Goal: Check status: Check status

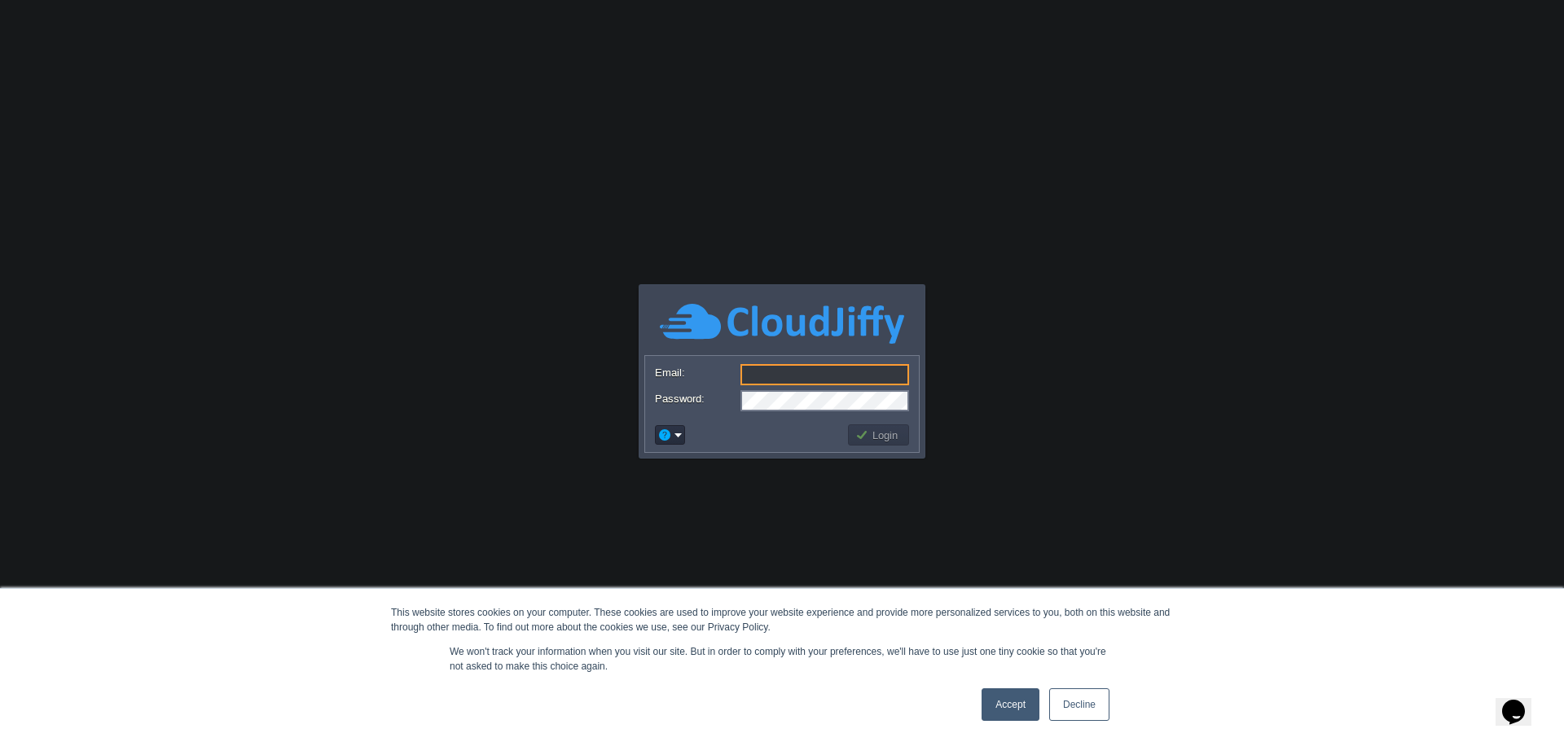
type input "[PERSON_NAME][EMAIL_ADDRESS][DOMAIN_NAME]"
click at [889, 434] on button "Login" at bounding box center [878, 435] width 47 height 15
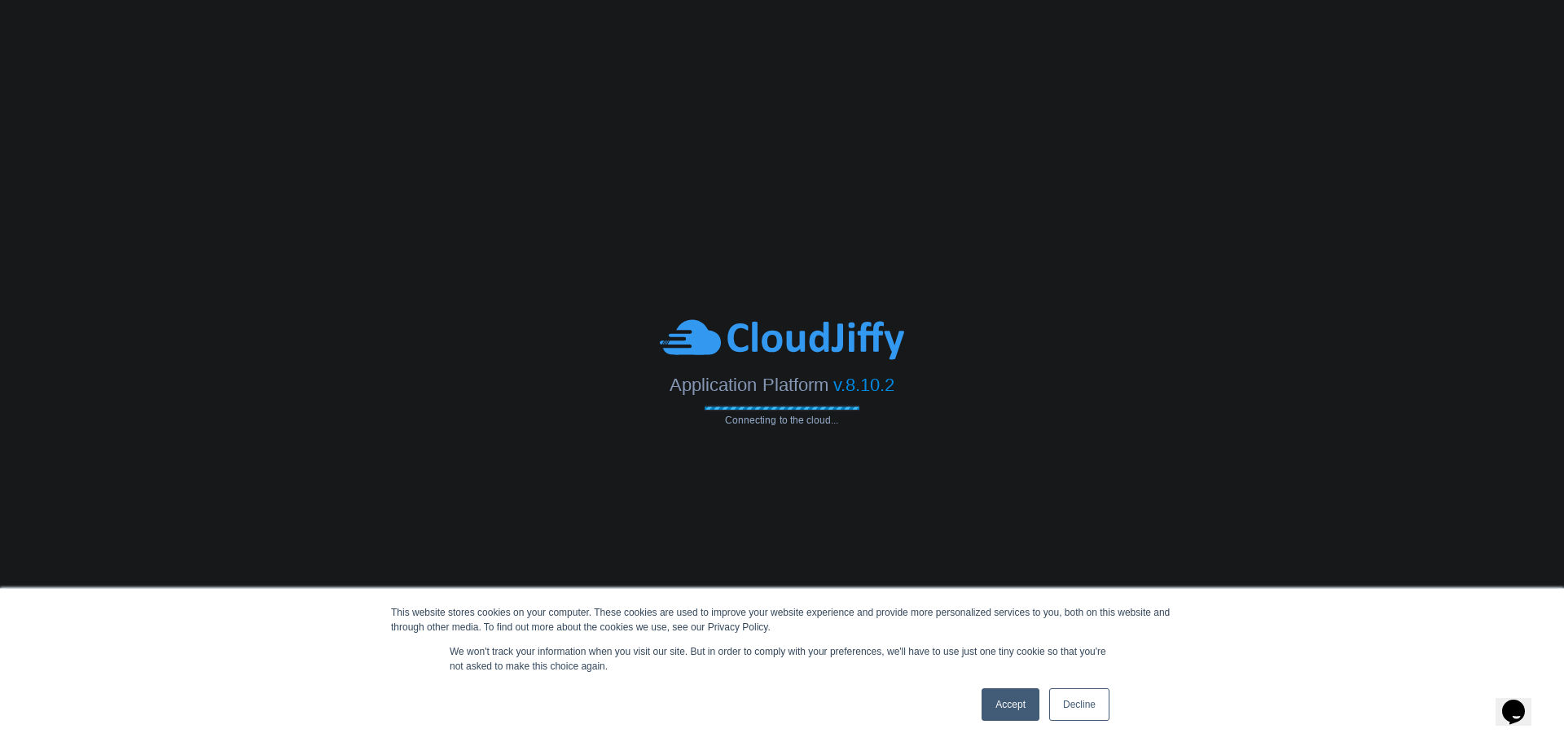
click at [1088, 712] on link "Decline" at bounding box center [1079, 704] width 60 height 33
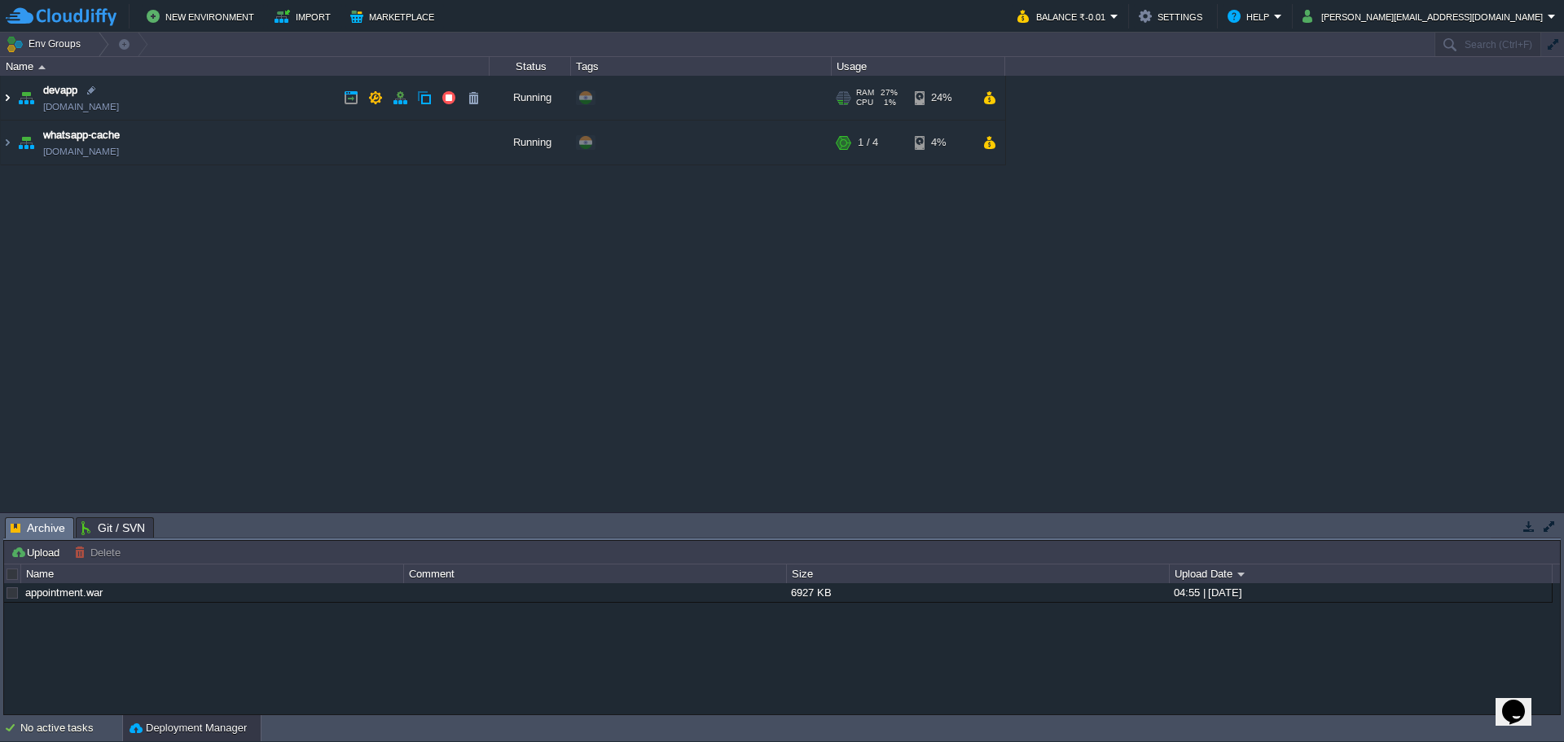
click at [5, 99] on img at bounding box center [7, 98] width 13 height 44
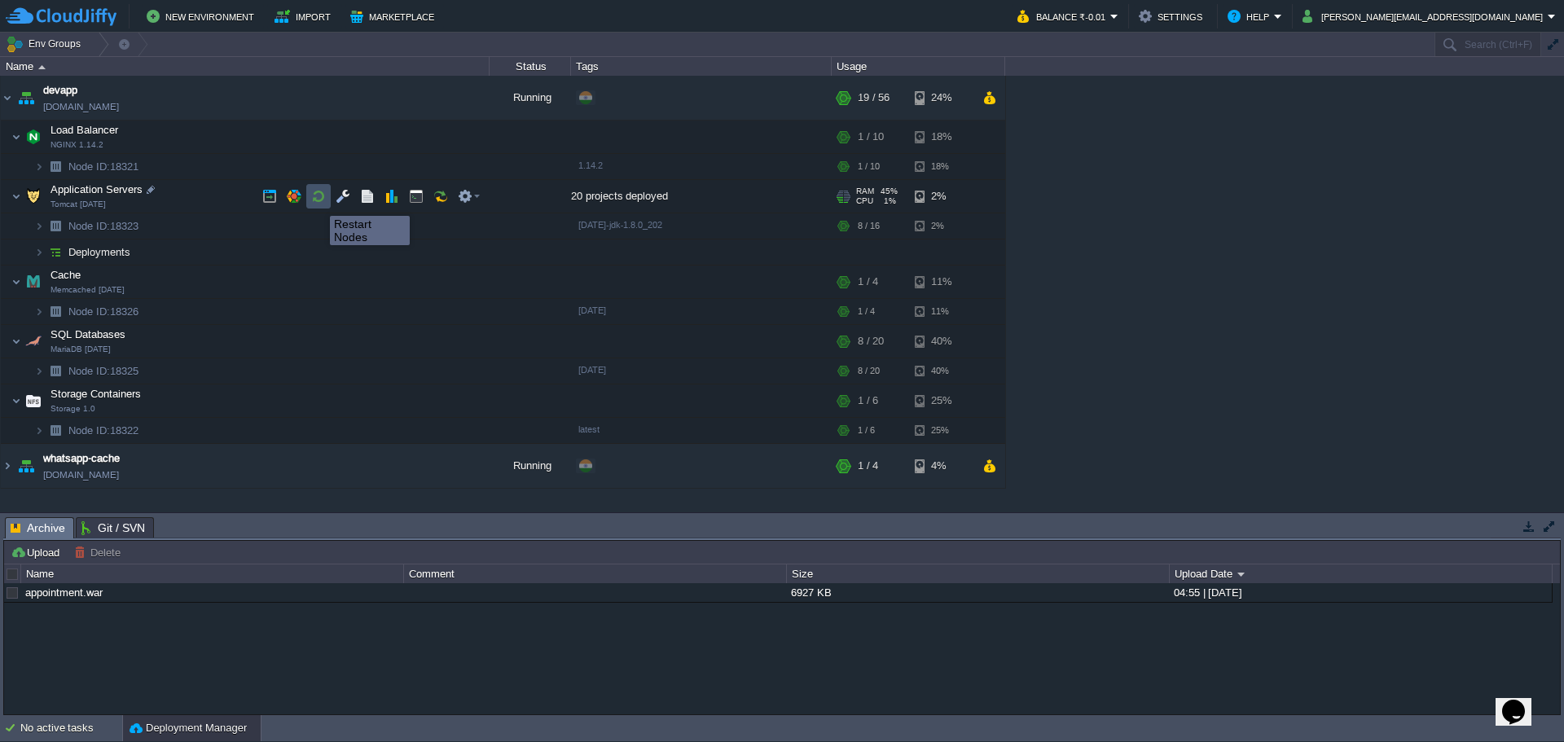
click at [318, 201] on button "button" at bounding box center [318, 196] width 15 height 15
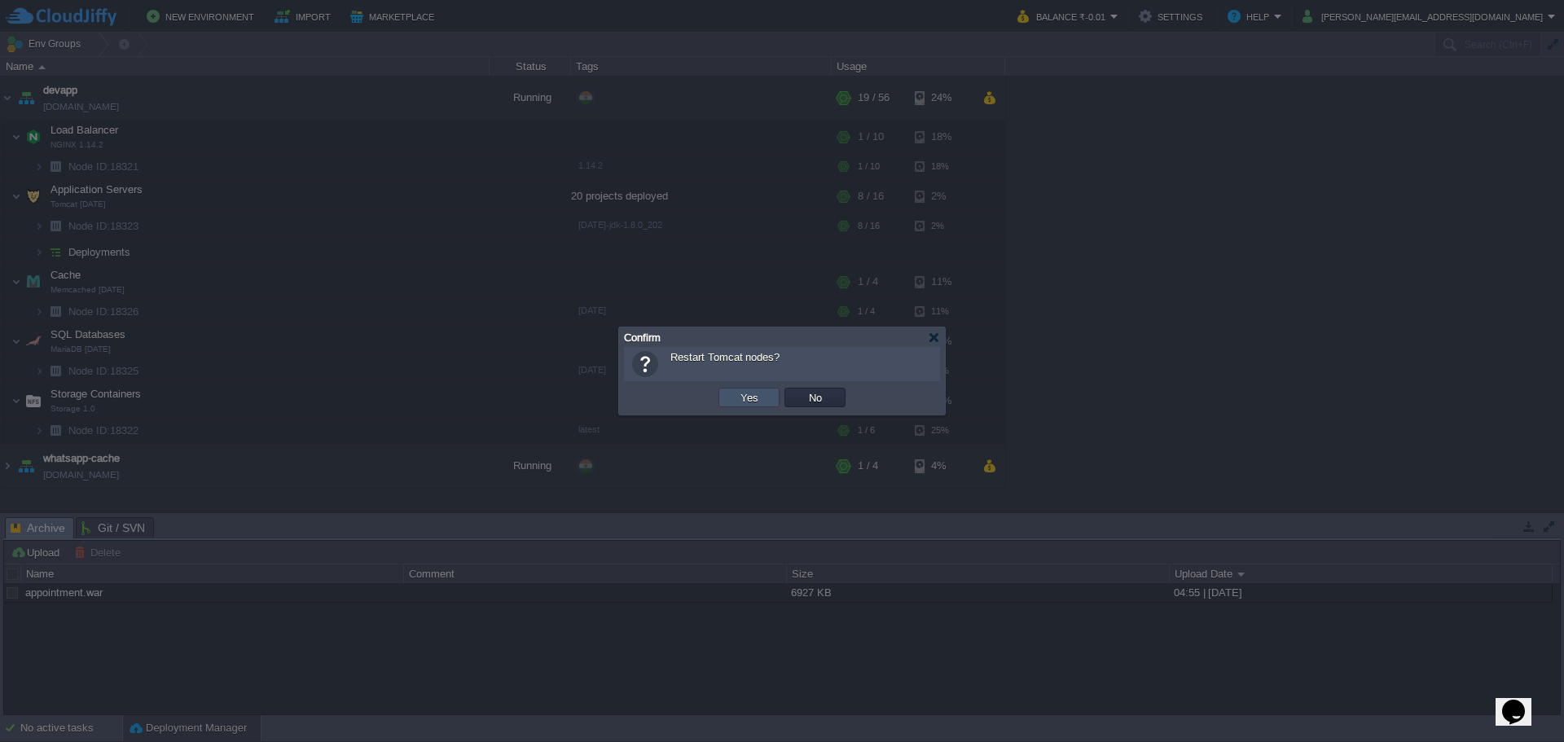
click at [746, 397] on button "Yes" at bounding box center [750, 397] width 28 height 15
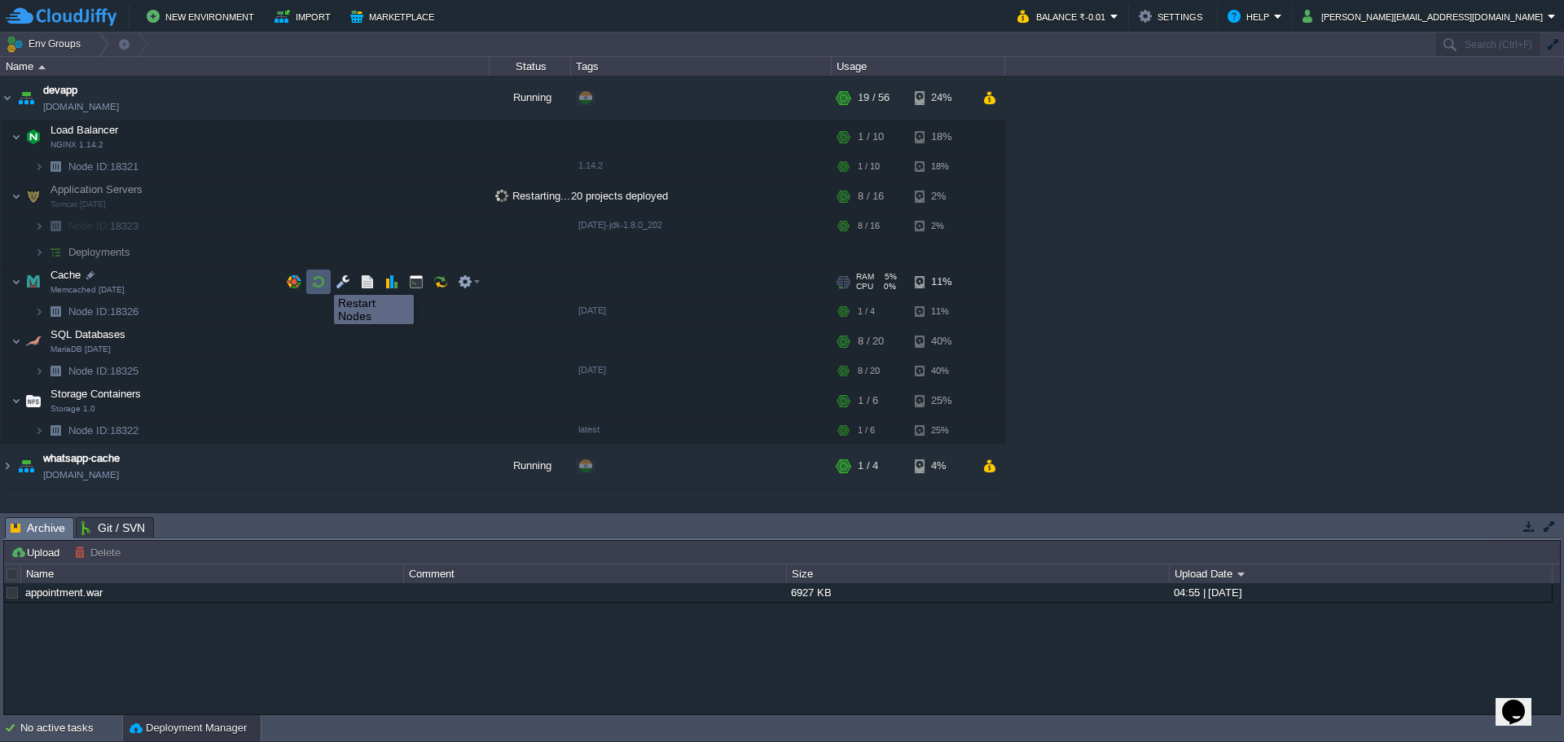
click at [322, 280] on button "button" at bounding box center [318, 282] width 15 height 15
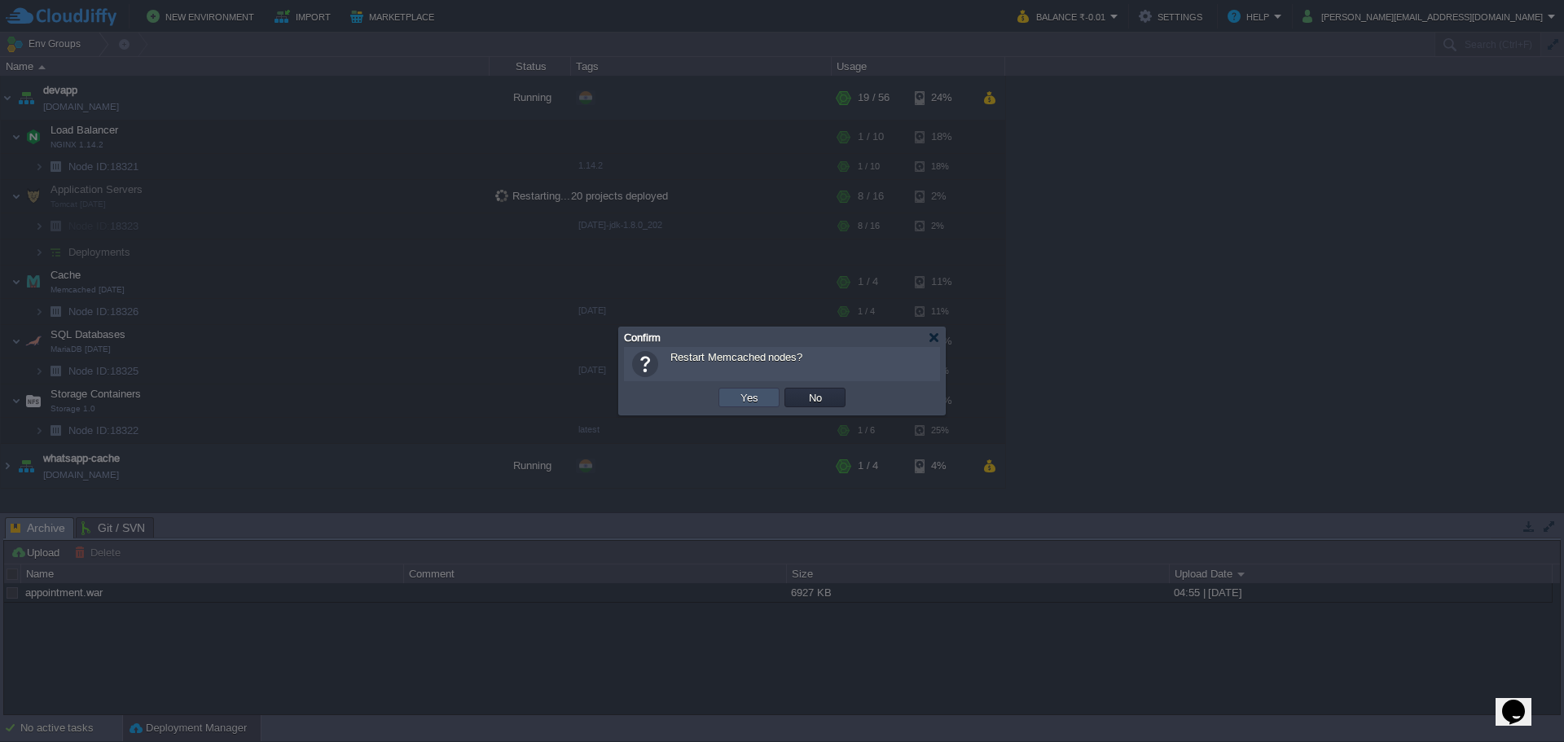
click at [740, 395] on button "Yes" at bounding box center [750, 397] width 28 height 15
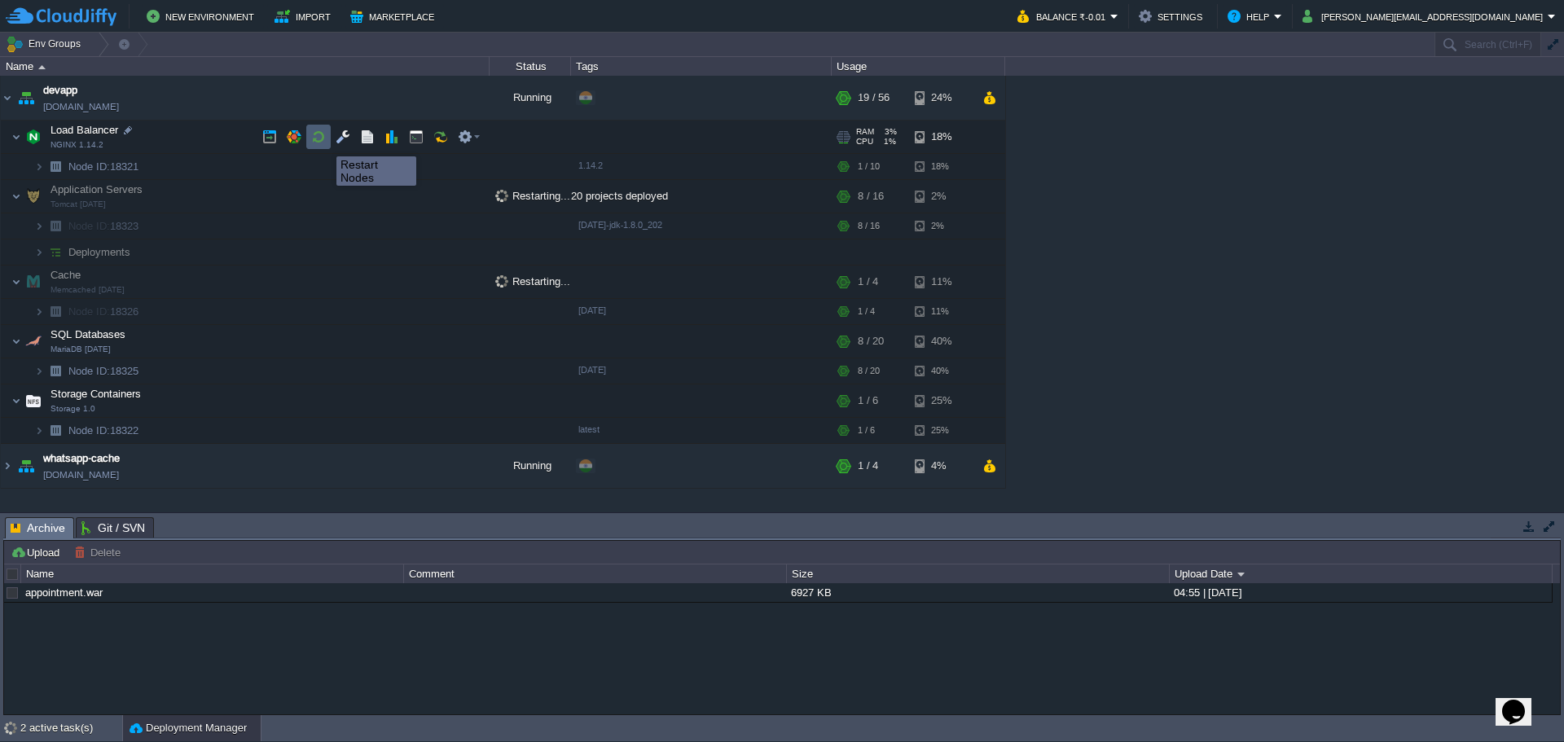
click at [324, 142] on button "button" at bounding box center [318, 137] width 15 height 15
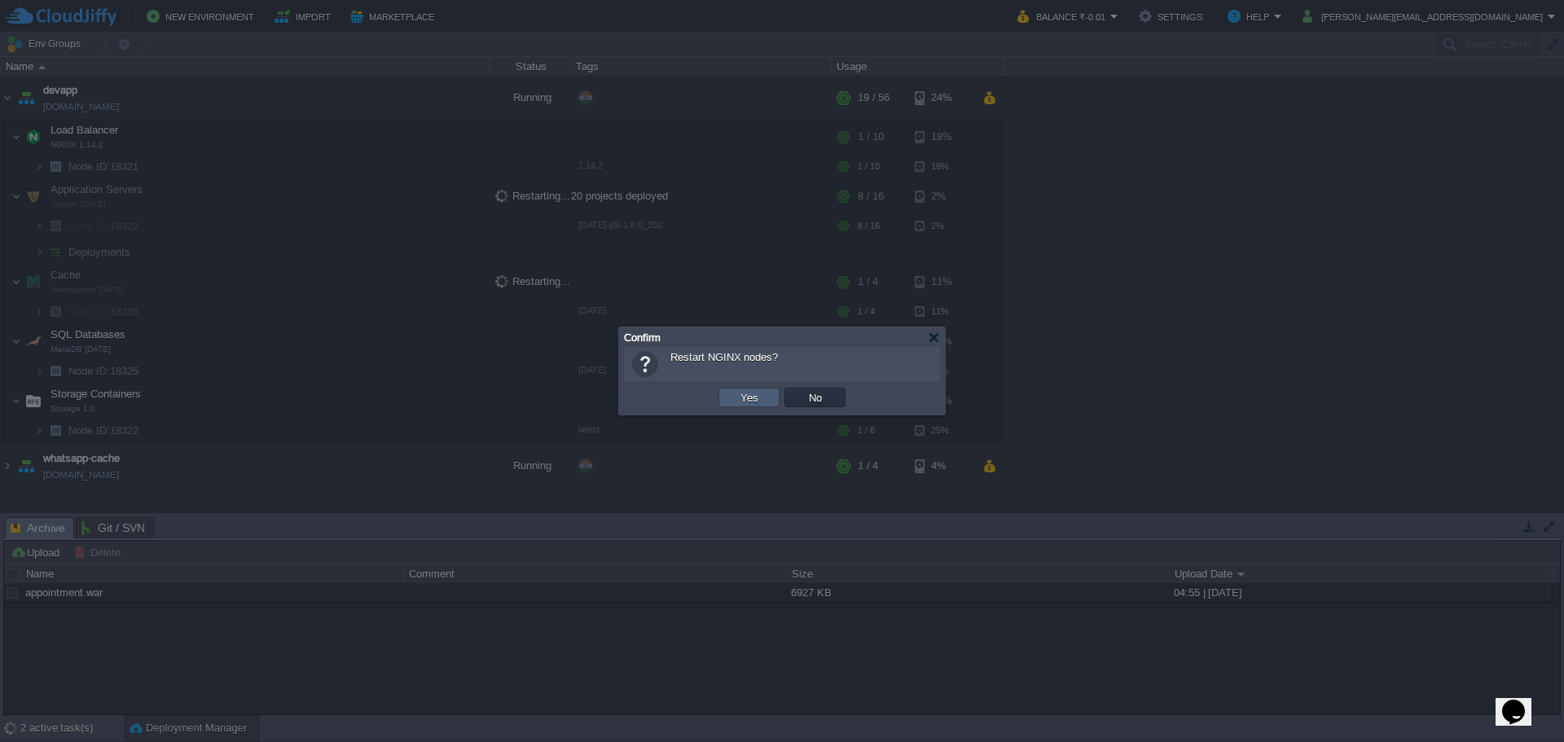
click at [749, 393] on button "Yes" at bounding box center [750, 397] width 28 height 15
